Goal: Information Seeking & Learning: Learn about a topic

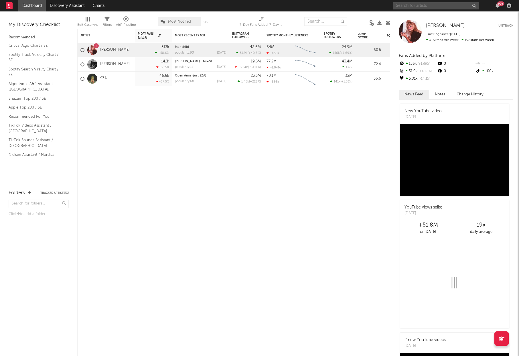
click at [444, 7] on input "text" at bounding box center [436, 5] width 86 height 7
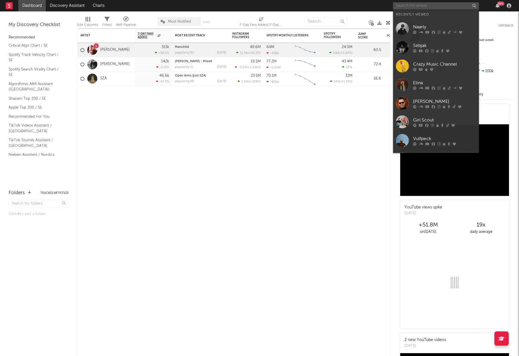
click at [429, 7] on input "text" at bounding box center [436, 5] width 86 height 7
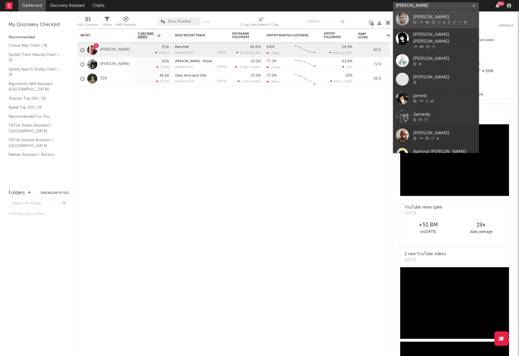
type input "[PERSON_NAME]"
click at [423, 18] on div "[PERSON_NAME]" at bounding box center [444, 17] width 63 height 7
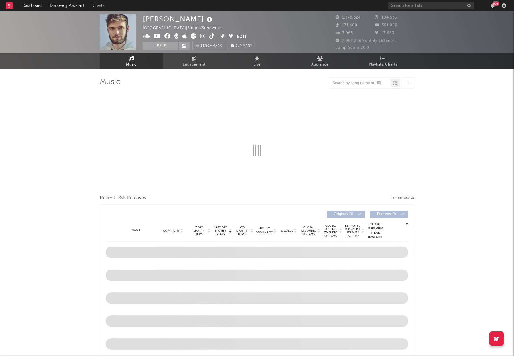
select select "6m"
